Goal: Task Accomplishment & Management: Use online tool/utility

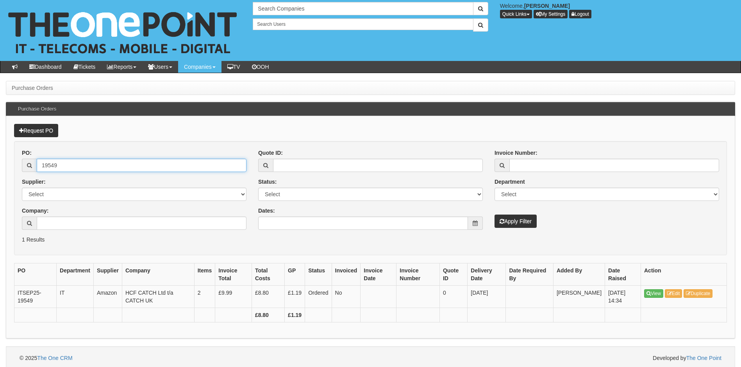
drag, startPoint x: 54, startPoint y: 165, endPoint x: 10, endPoint y: 159, distance: 44.9
click at [10, 159] on div "Request PO PO: 19549 Supplier: Select 123 [DOMAIN_NAME] 1Password 3 4Gon [PERSO…" at bounding box center [371, 227] width 730 height 222
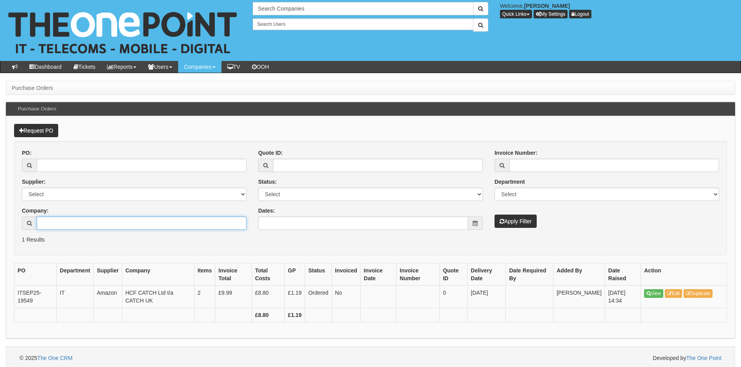
click at [55, 222] on input "Company:" at bounding box center [142, 223] width 210 height 13
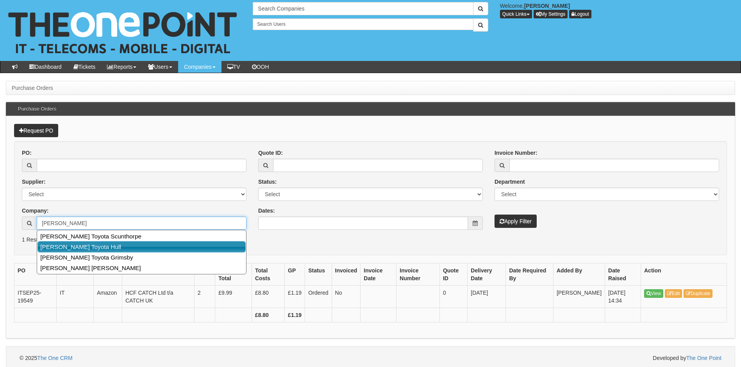
click at [100, 249] on link "[PERSON_NAME] Toyota Hull" at bounding box center [142, 246] width 208 height 11
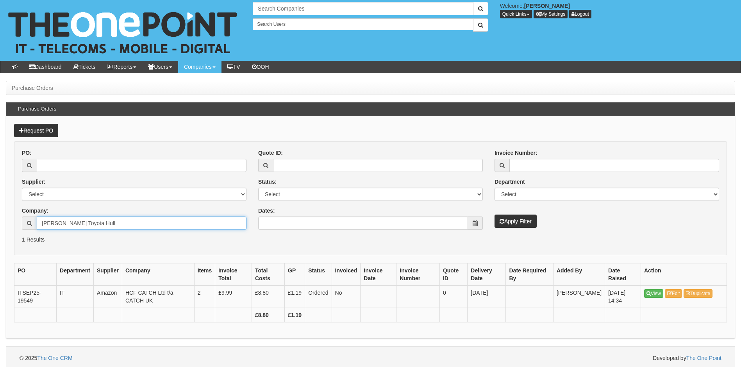
type input "[PERSON_NAME] Toyota Hull"
click at [523, 222] on button "Apply Filter" at bounding box center [516, 221] width 42 height 13
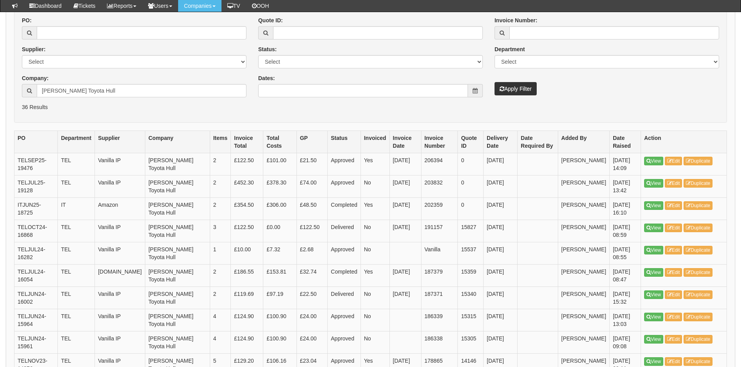
scroll to position [156, 0]
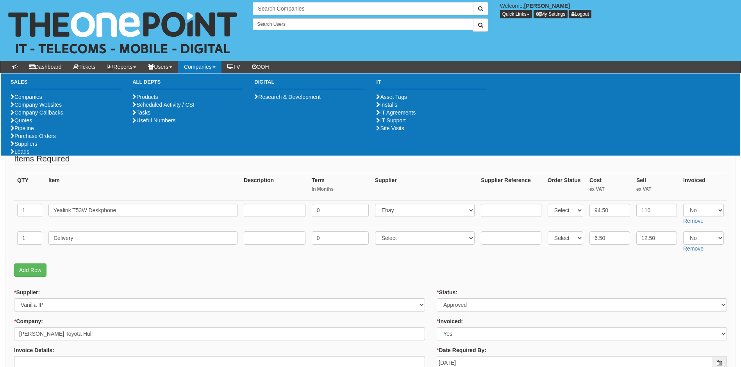
click at [150, 274] on p "Add Row" at bounding box center [370, 269] width 713 height 13
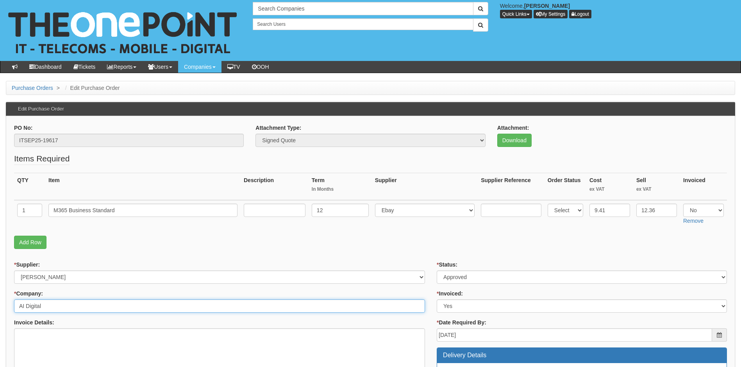
drag, startPoint x: 54, startPoint y: 306, endPoint x: -37, endPoint y: 303, distance: 91.1
drag, startPoint x: 127, startPoint y: 211, endPoint x: 0, endPoint y: 213, distance: 126.7
paste input "AI Digital"
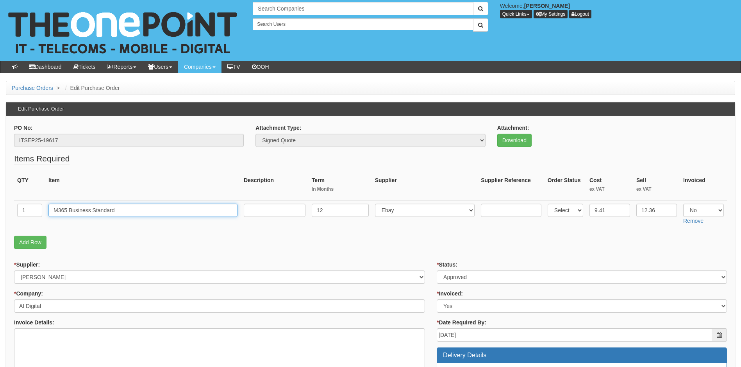
type input "AI Digital"
drag, startPoint x: 130, startPoint y: 208, endPoint x: 12, endPoint y: 221, distance: 118.3
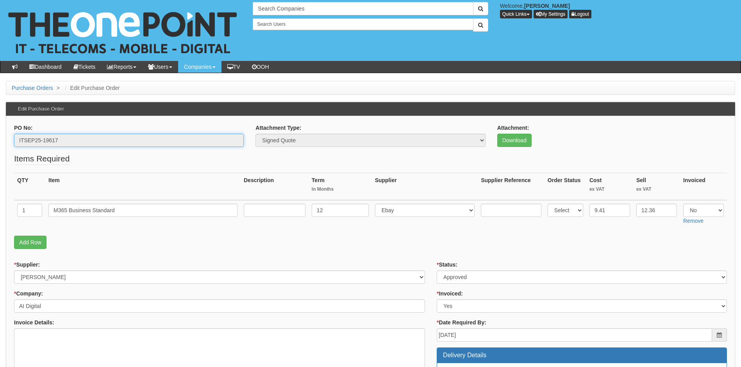
drag, startPoint x: 64, startPoint y: 140, endPoint x: -14, endPoint y: 141, distance: 78.6
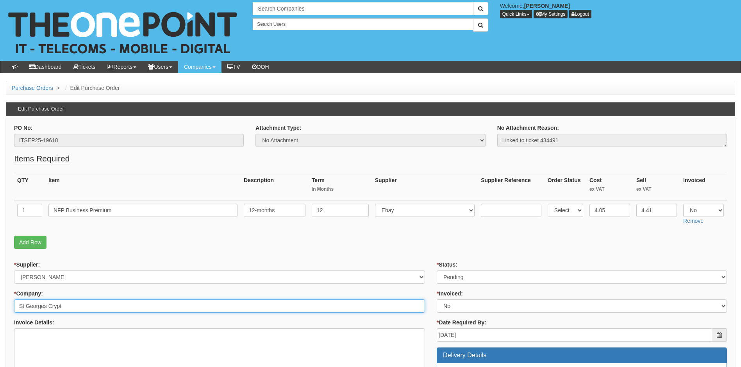
drag, startPoint x: 28, startPoint y: 310, endPoint x: -10, endPoint y: 310, distance: 38.3
drag, startPoint x: 131, startPoint y: 208, endPoint x: -17, endPoint y: 206, distance: 147.7
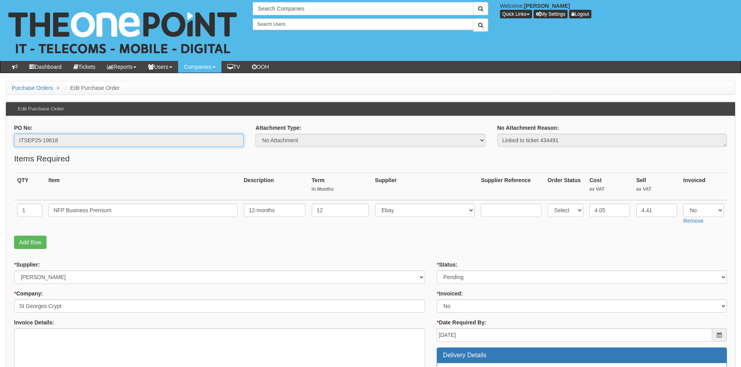
drag, startPoint x: 89, startPoint y: 145, endPoint x: -6, endPoint y: 143, distance: 95.4
